Goal: Obtain resource: Download file/media

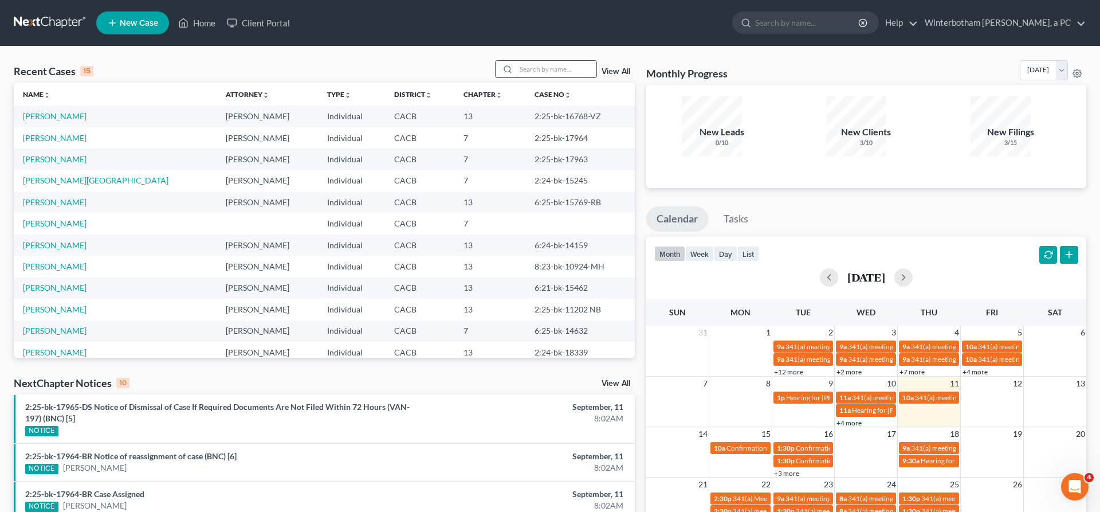
click at [566, 61] on input "search" at bounding box center [556, 69] width 80 height 17
type input "[PERSON_NAME]"
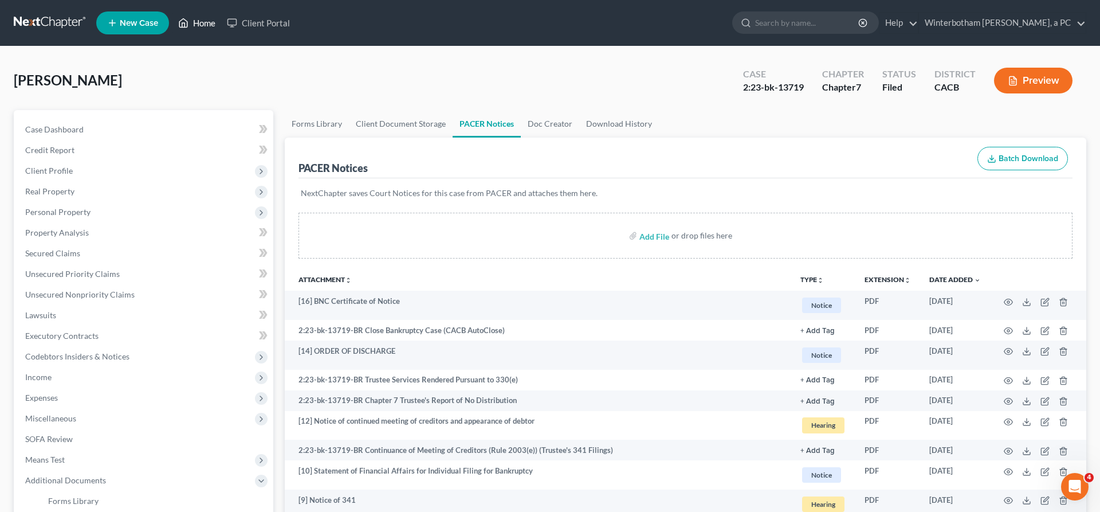
click at [172, 15] on link "Home" at bounding box center [196, 23] width 49 height 21
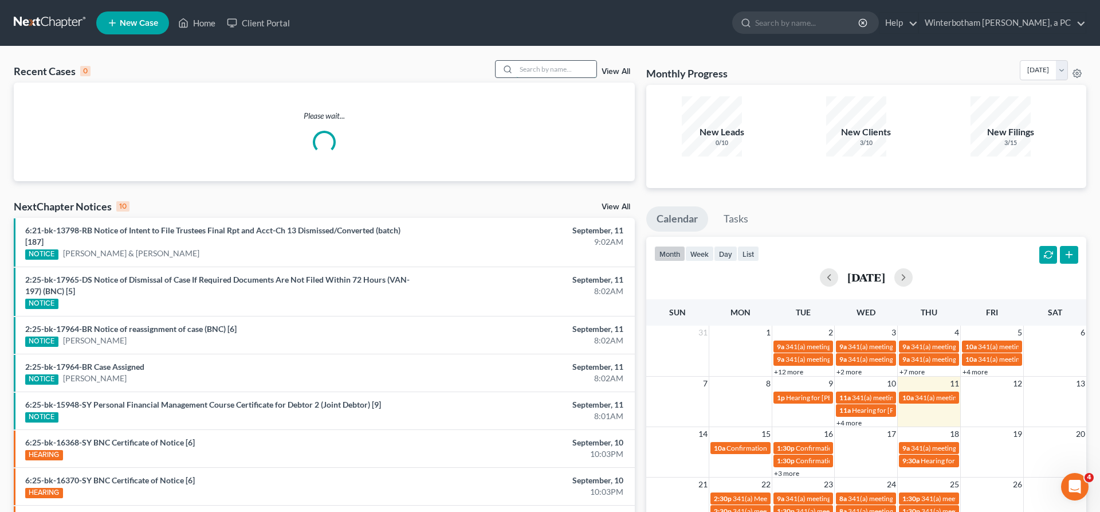
click at [568, 61] on input "search" at bounding box center [556, 69] width 80 height 17
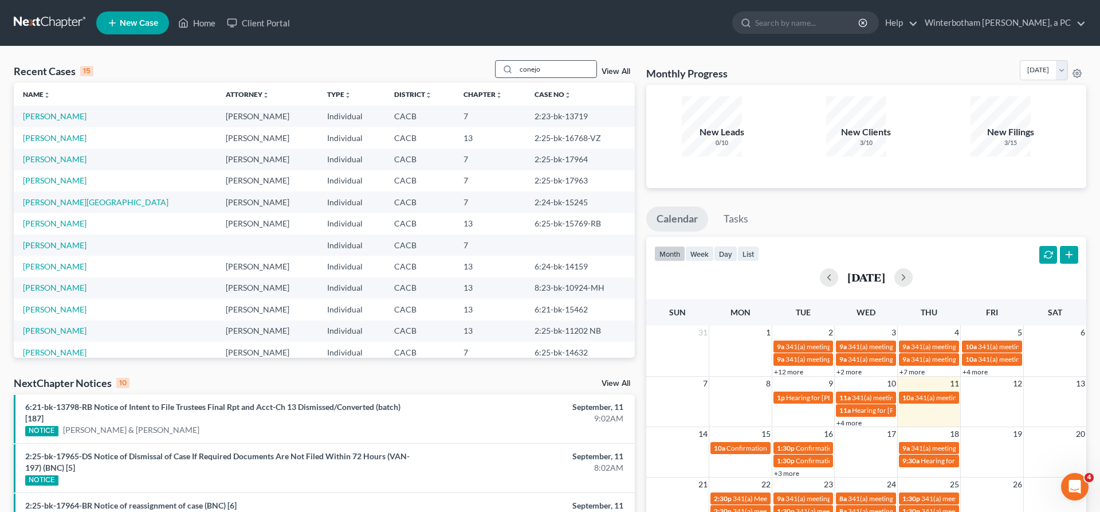
type input "conejo"
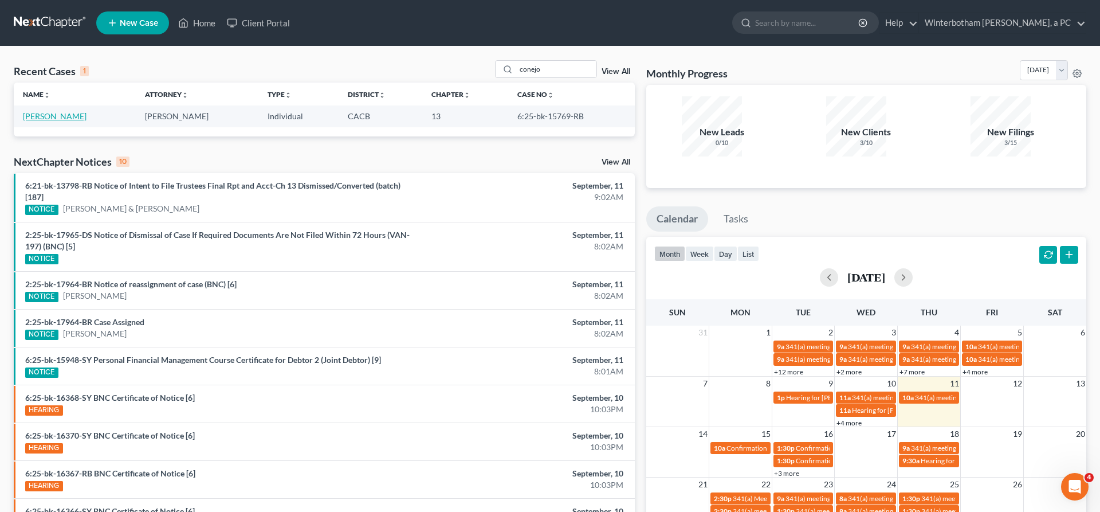
click at [40, 111] on link "[PERSON_NAME]" at bounding box center [55, 116] width 64 height 10
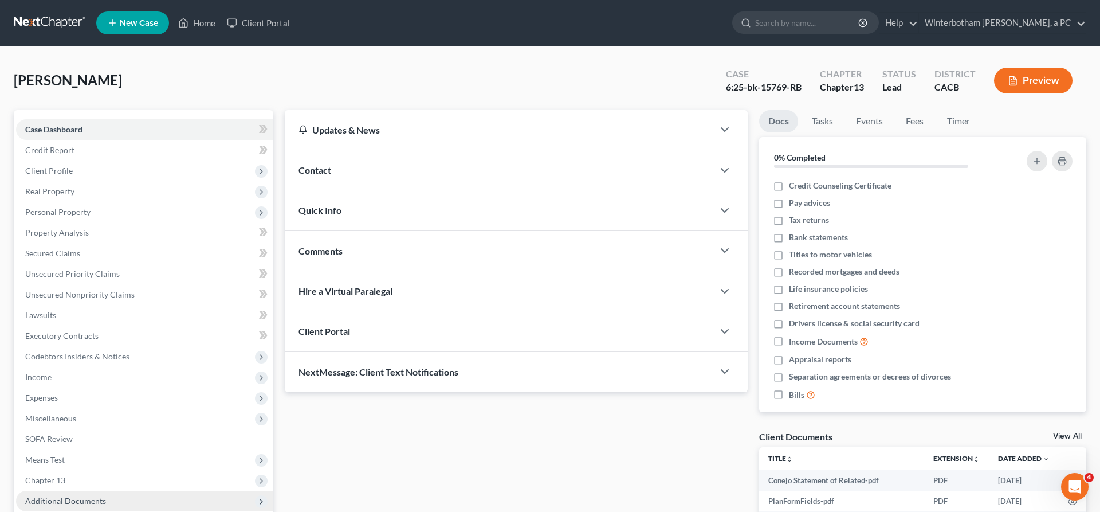
click at [52, 490] on span "Additional Documents" at bounding box center [144, 500] width 257 height 21
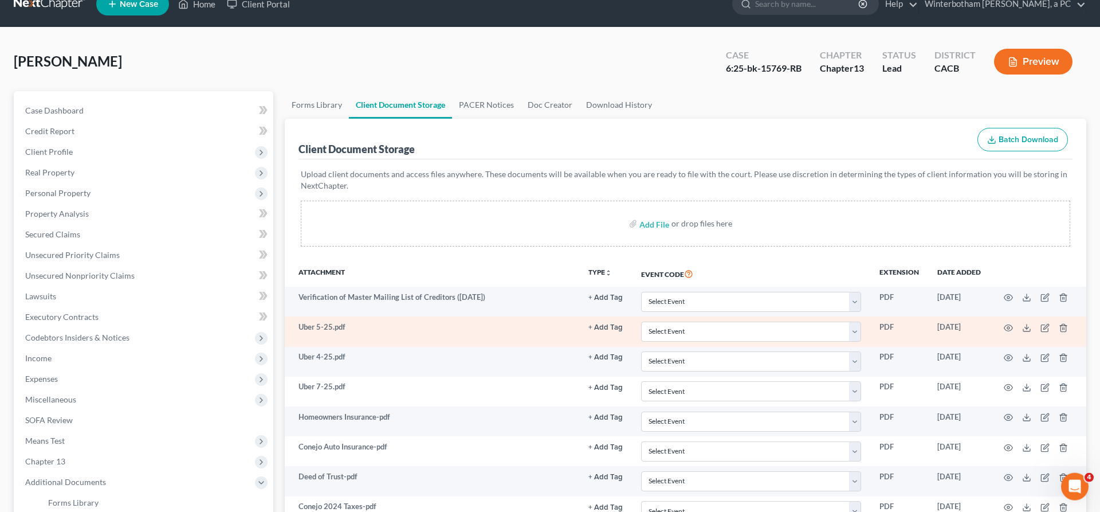
scroll to position [48, 0]
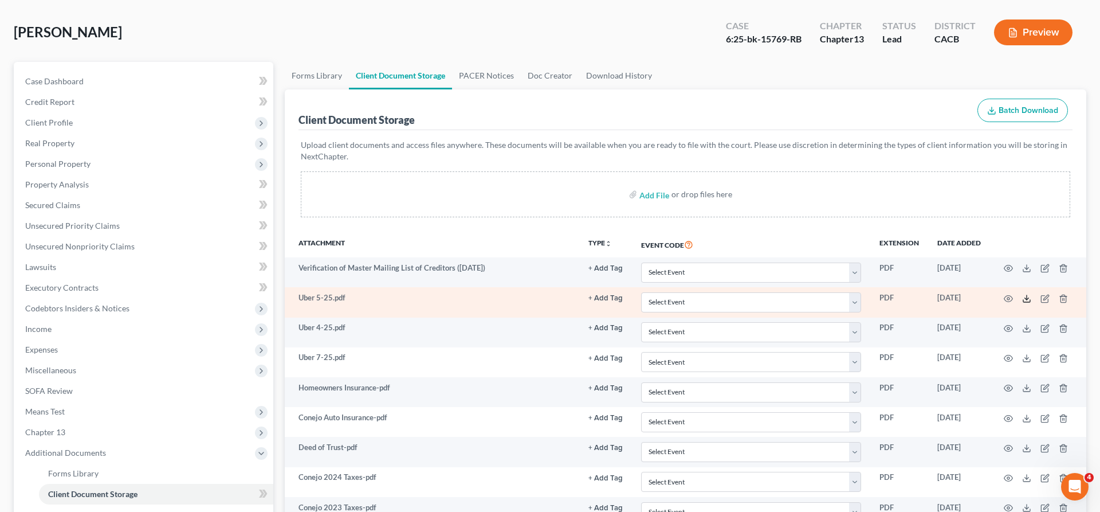
click at [1031, 294] on icon at bounding box center [1026, 298] width 9 height 9
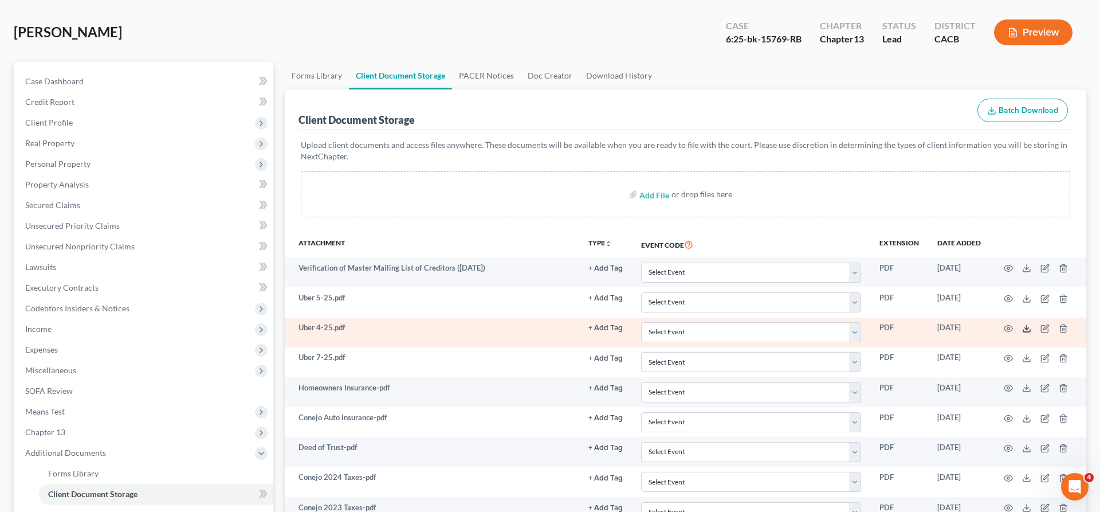
click at [1031, 324] on icon at bounding box center [1026, 328] width 9 height 9
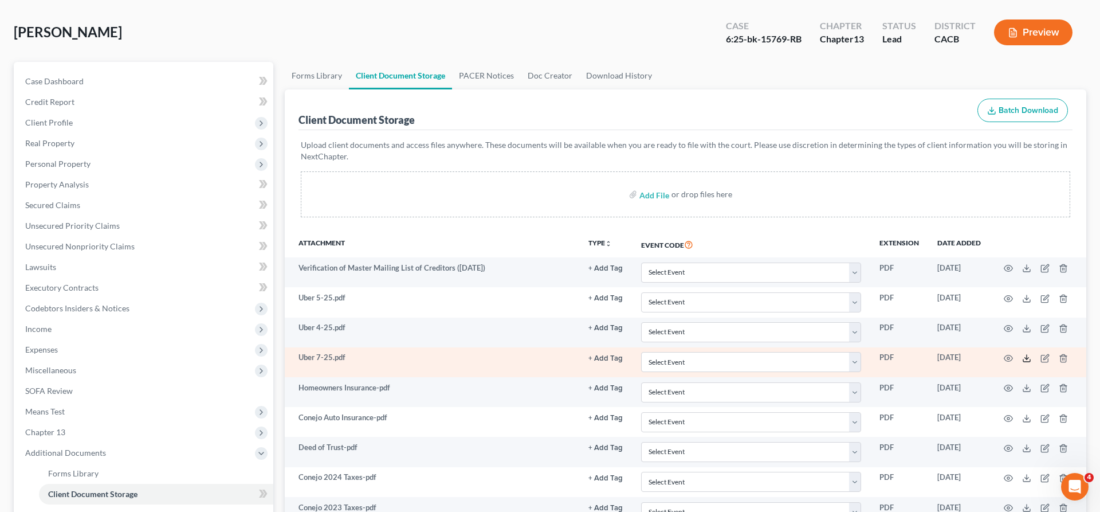
click at [1029, 358] on polyline at bounding box center [1027, 359] width 4 height 2
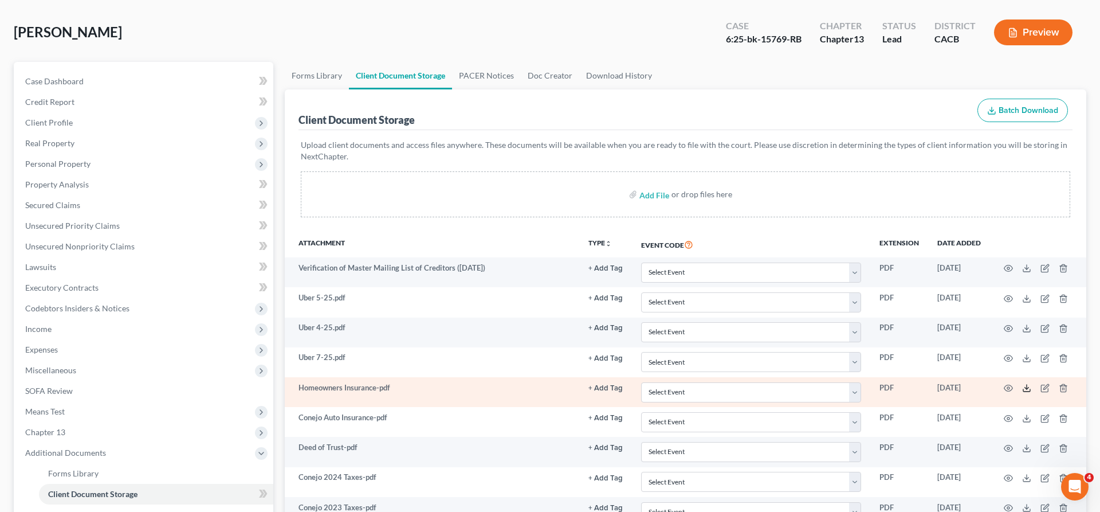
click at [1031, 383] on icon at bounding box center [1026, 387] width 9 height 9
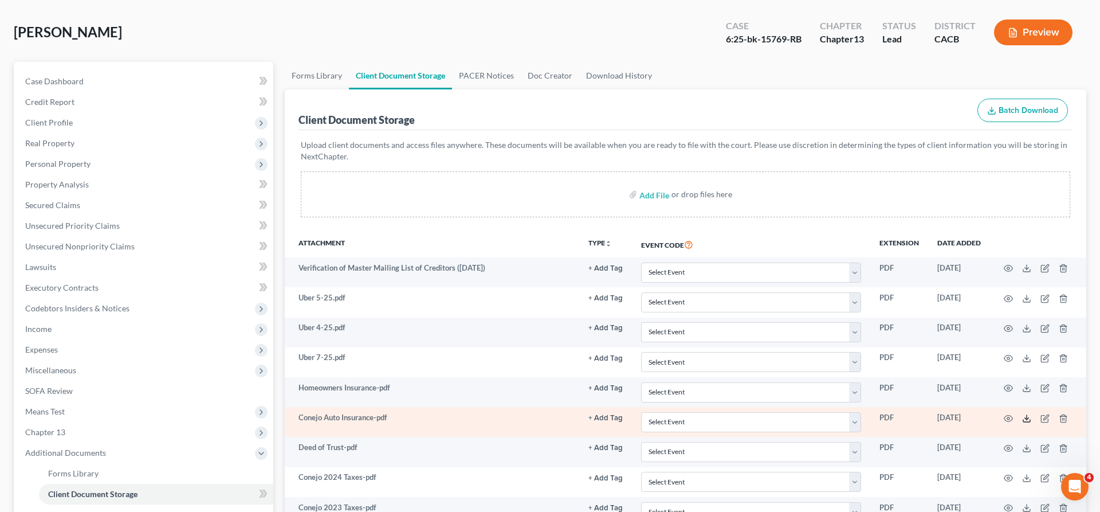
click at [1030, 419] on icon at bounding box center [1026, 420] width 7 height 2
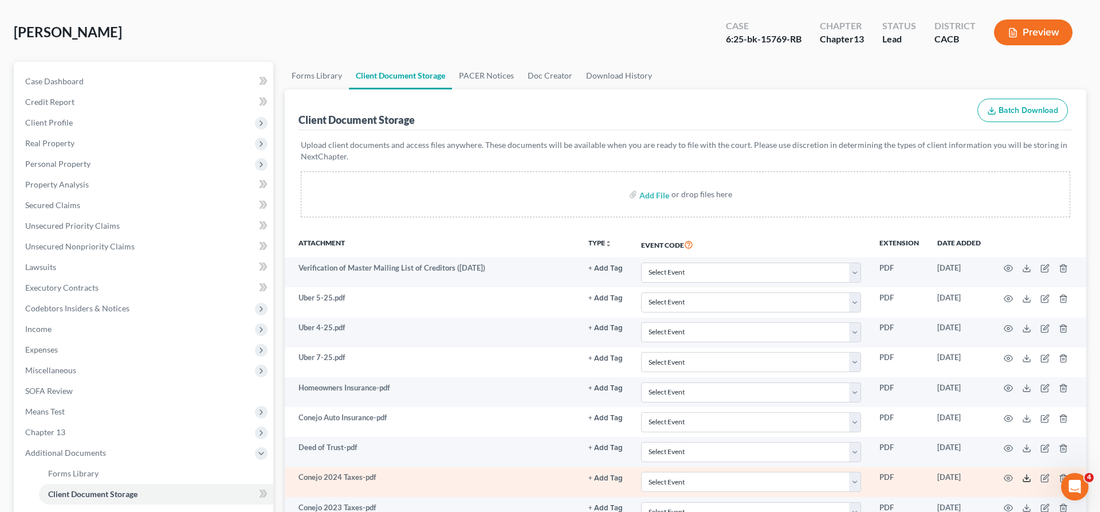
click at [1031, 473] on icon at bounding box center [1026, 477] width 9 height 9
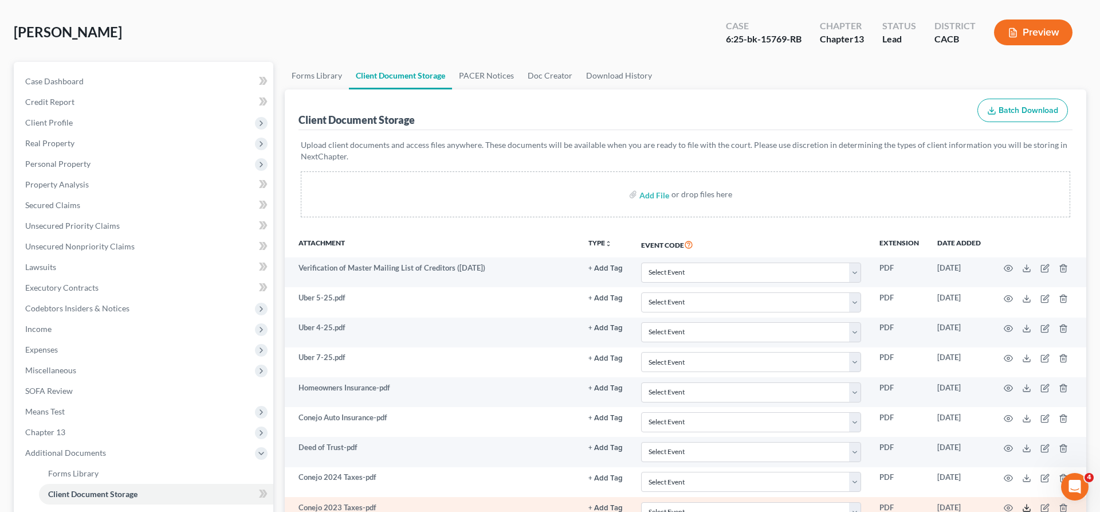
click at [1031, 503] on icon at bounding box center [1026, 507] width 9 height 9
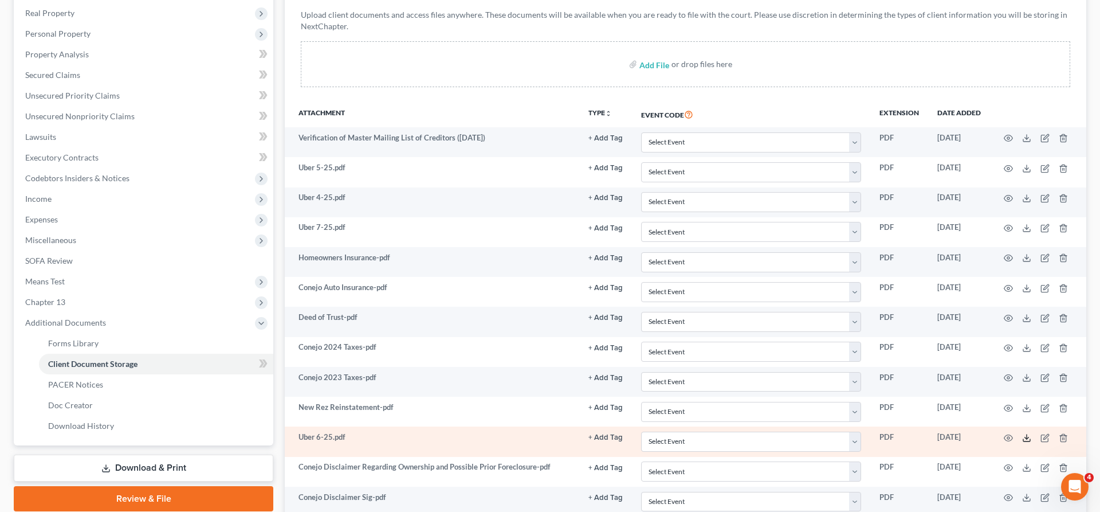
scroll to position [193, 0]
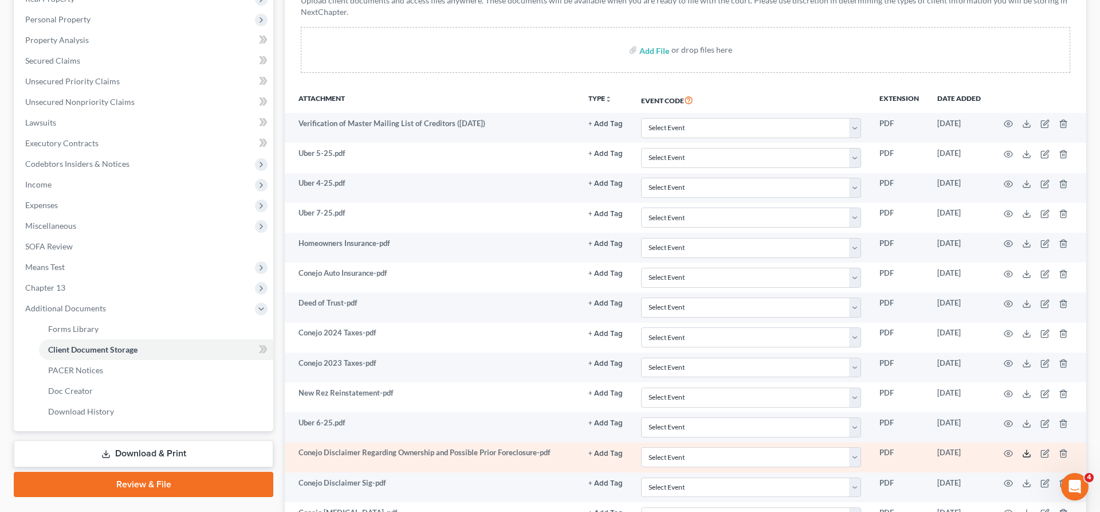
click at [1029, 453] on polyline at bounding box center [1027, 454] width 4 height 2
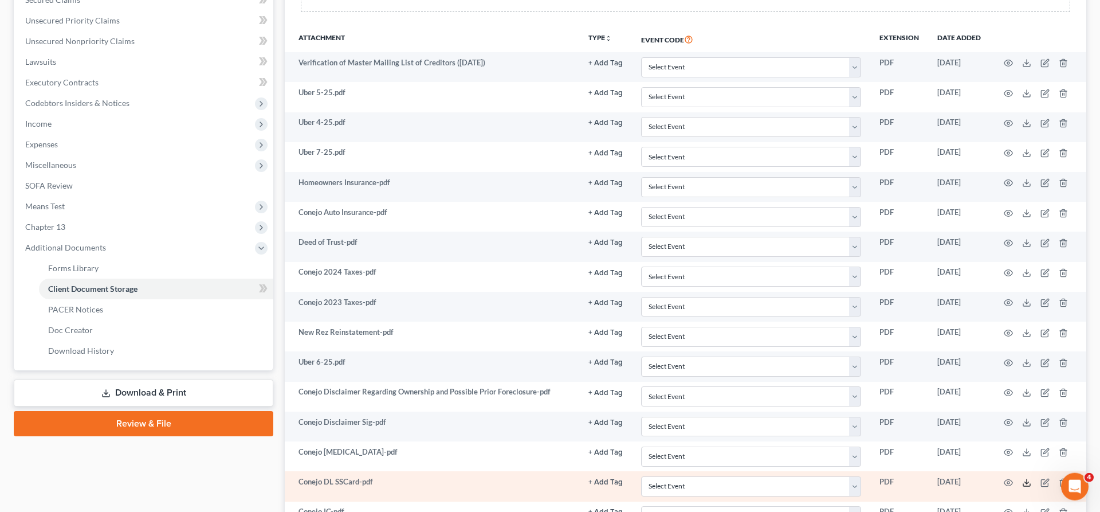
scroll to position [237, 0]
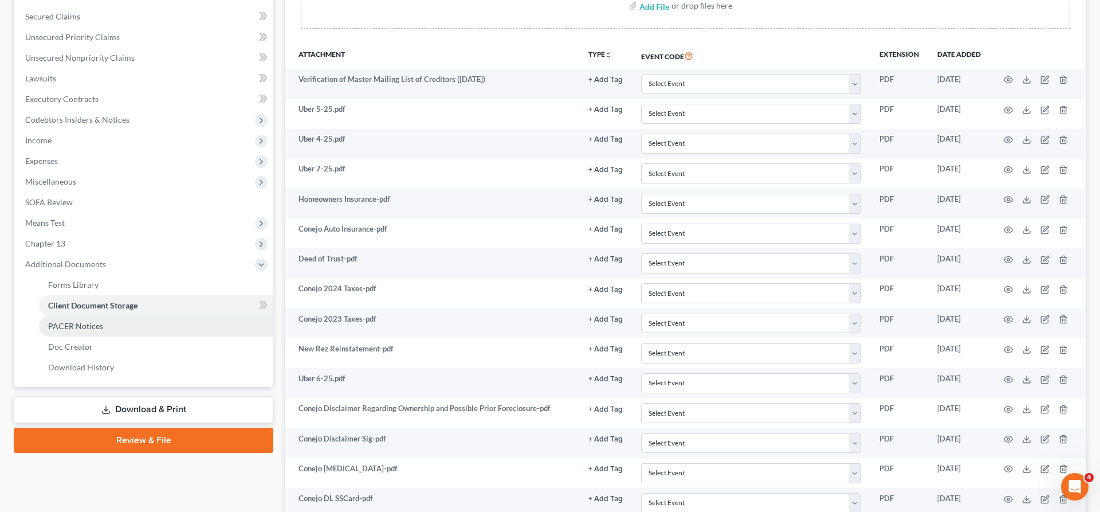
click at [99, 316] on link "PACER Notices" at bounding box center [156, 326] width 234 height 21
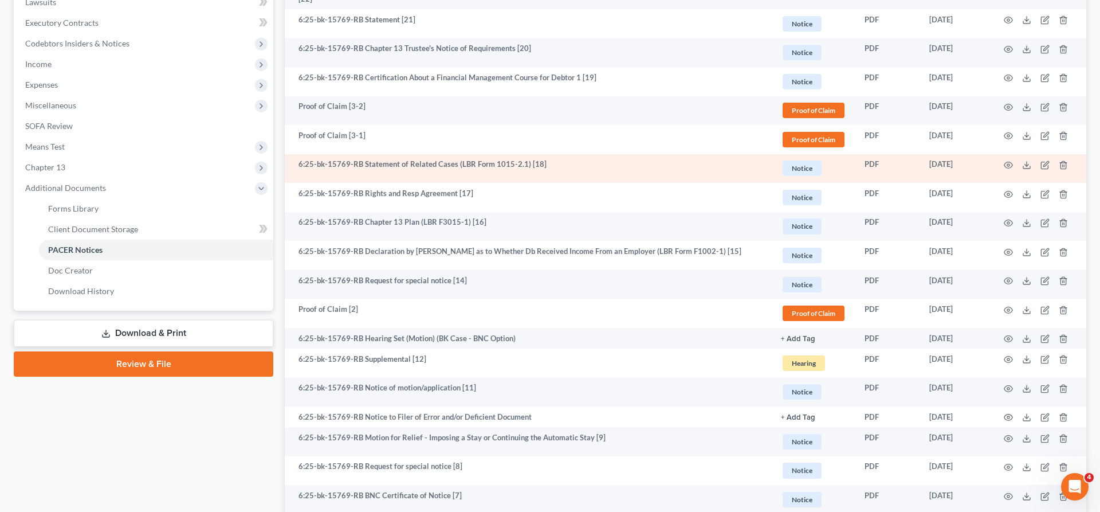
scroll to position [72, 0]
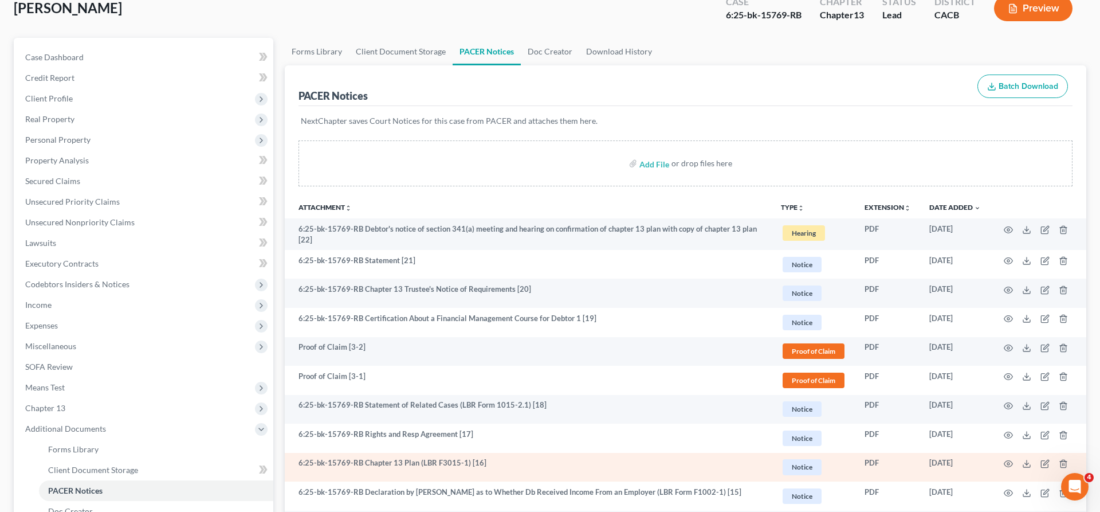
click at [482, 453] on td "6:25-bk-15769-RB Chapter 13 Plan (LBR F3015-1) [16]" at bounding box center [528, 467] width 487 height 29
click at [1031, 459] on icon at bounding box center [1026, 463] width 9 height 9
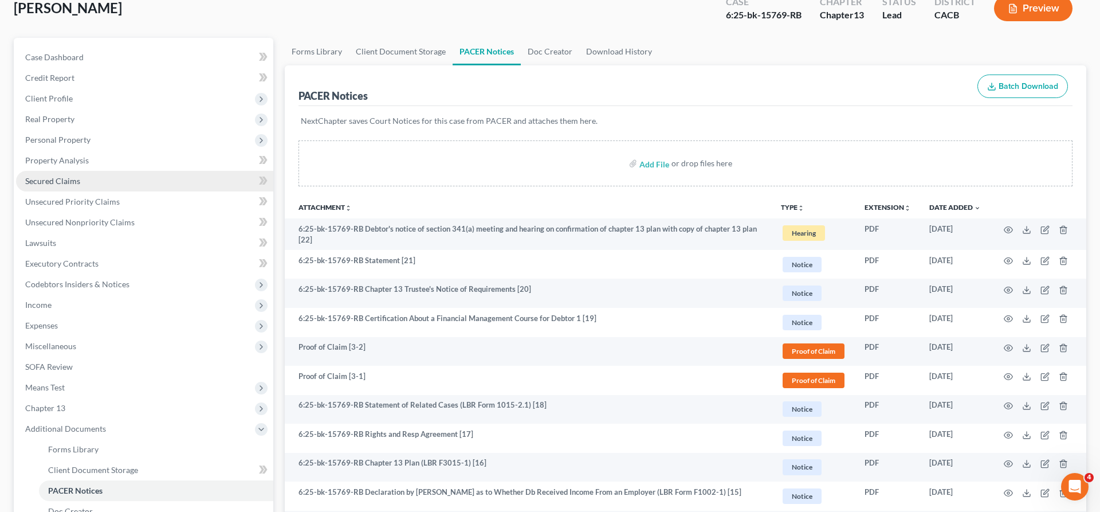
click at [63, 171] on link "Secured Claims" at bounding box center [144, 181] width 257 height 21
